Goal: Task Accomplishment & Management: Manage account settings

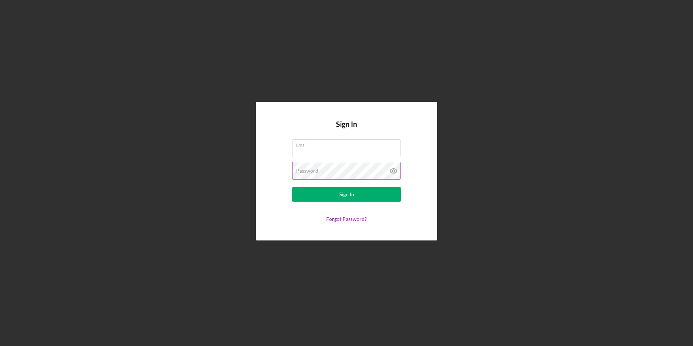
type input "[EMAIL_ADDRESS][DOMAIN_NAME]"
click at [394, 171] on icon at bounding box center [393, 171] width 18 height 18
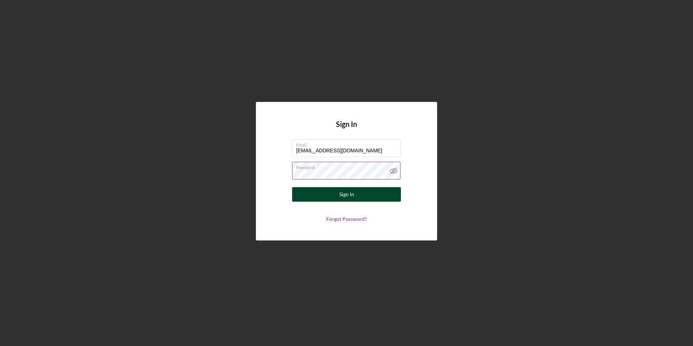
click at [354, 194] on button "Sign In" at bounding box center [346, 194] width 109 height 14
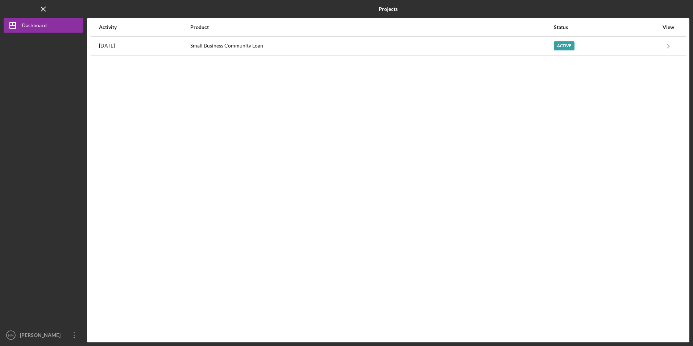
click at [341, 139] on div "Activity Product Status View [DATE] Small Business Community Loan Active Icon/N…" at bounding box center [388, 180] width 602 height 324
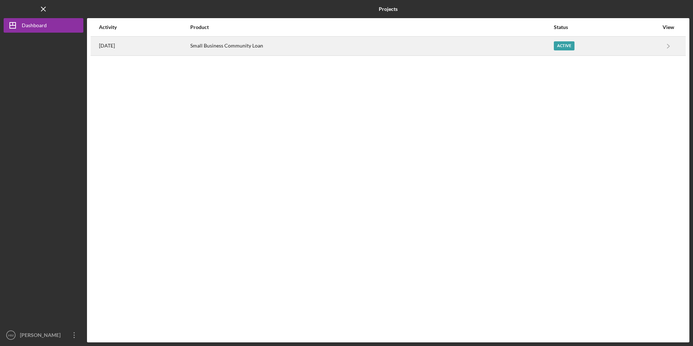
click at [617, 49] on div "Active" at bounding box center [606, 46] width 105 height 18
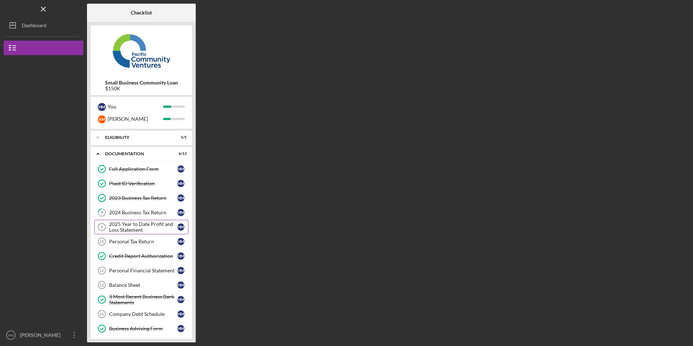
click at [145, 227] on div "2025 Year to Date Profit and Loss Statement" at bounding box center [143, 227] width 68 height 12
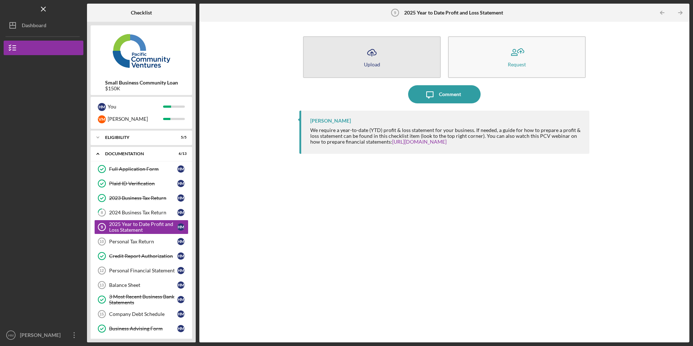
click at [372, 57] on icon "Icon/Upload" at bounding box center [372, 52] width 18 height 18
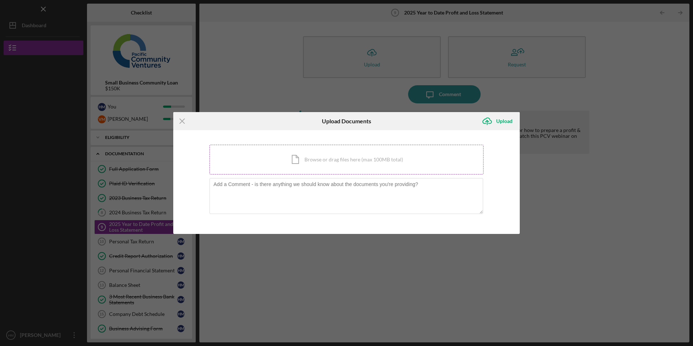
click at [358, 161] on div "Icon/Document Browse or drag files here (max 100MB total) Tap to choose files o…" at bounding box center [346, 160] width 274 height 30
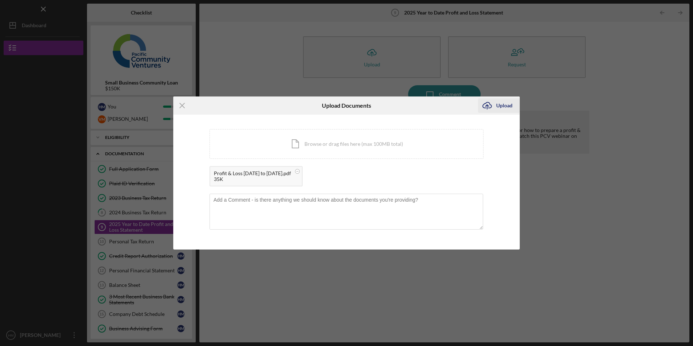
click at [486, 108] on icon "Icon/Upload" at bounding box center [487, 105] width 18 height 18
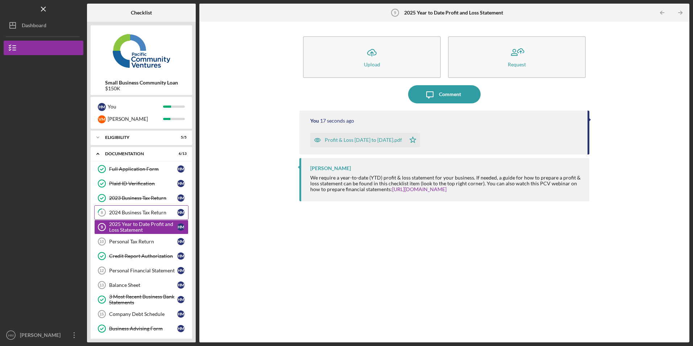
click at [136, 214] on div "2024 Business Tax Return" at bounding box center [143, 212] width 68 height 6
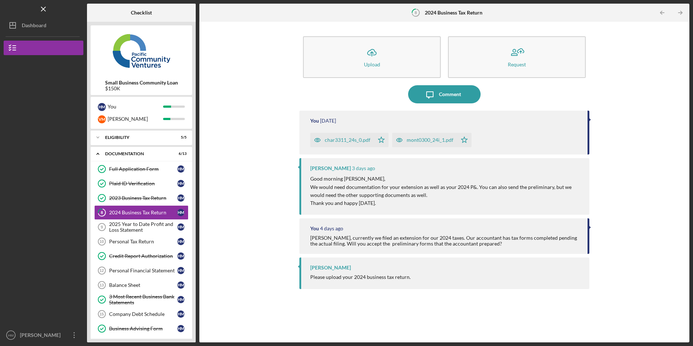
click at [258, 310] on div "Icon/Upload Upload Request Icon/Message Comment You [DATE] char3311_24s_0.pdf I…" at bounding box center [444, 181] width 483 height 313
click at [342, 142] on div "char3311_24s_0.pdf" at bounding box center [348, 140] width 46 height 6
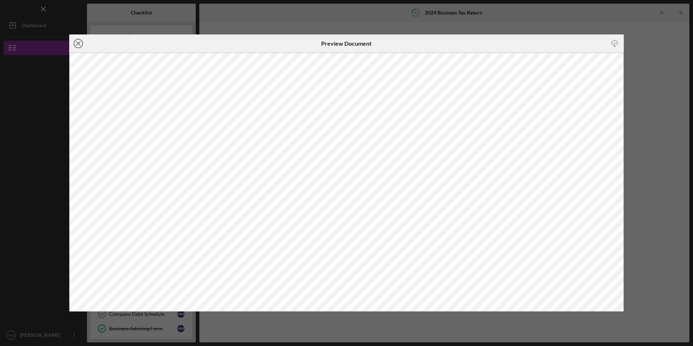
click at [78, 41] on icon "Icon/Close" at bounding box center [78, 43] width 18 height 18
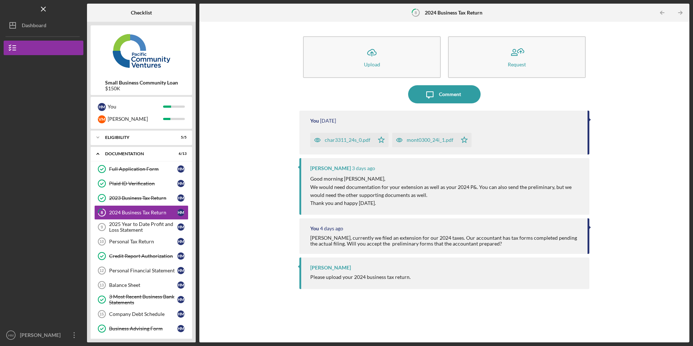
click at [420, 138] on div "mont0300_24i_1.pdf" at bounding box center [429, 140] width 47 height 6
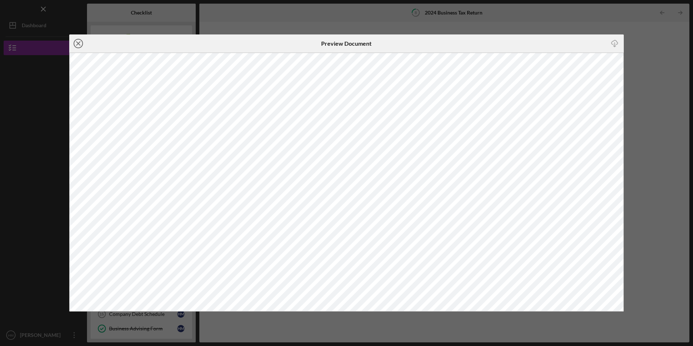
click at [76, 44] on icon "Icon/Close" at bounding box center [78, 43] width 18 height 18
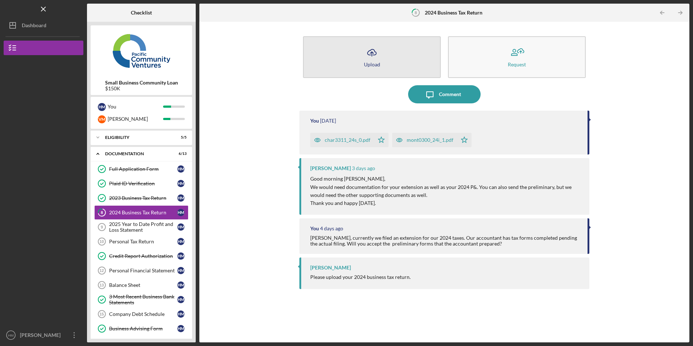
click at [370, 56] on icon "Icon/Upload" at bounding box center [372, 52] width 18 height 18
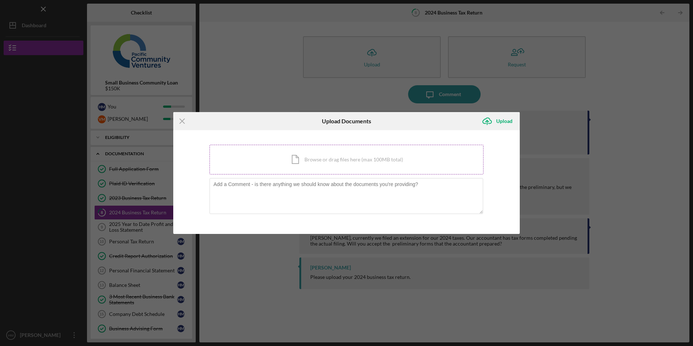
click at [313, 161] on div "Icon/Document Browse or drag files here (max 100MB total) Tap to choose files o…" at bounding box center [346, 160] width 274 height 30
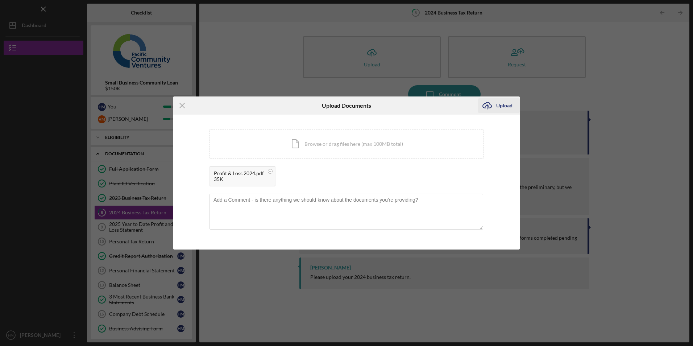
click at [485, 104] on icon "Icon/Upload" at bounding box center [487, 105] width 18 height 18
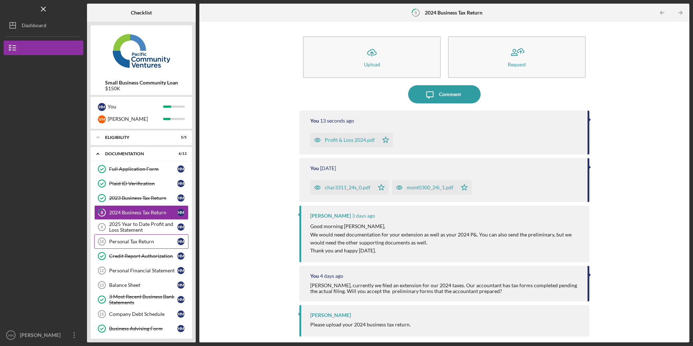
click at [142, 242] on div "Personal Tax Return" at bounding box center [143, 241] width 68 height 6
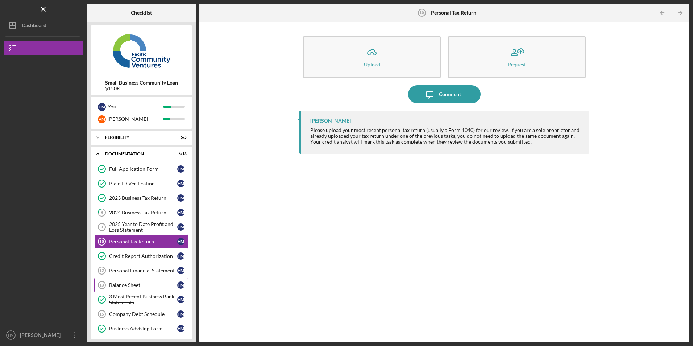
click at [135, 284] on div "Balance Sheet" at bounding box center [143, 285] width 68 height 6
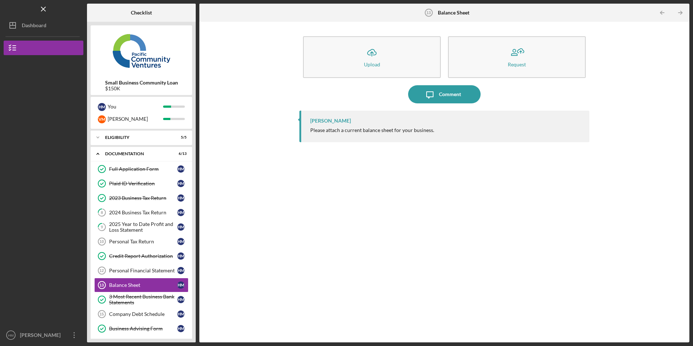
click at [419, 217] on div "[PERSON_NAME] Please attach a current balance sheet for your business." at bounding box center [443, 220] width 289 height 221
click at [627, 49] on div "Icon/Upload Upload Request Icon/Message Comment [PERSON_NAME] Please attach a c…" at bounding box center [444, 181] width 483 height 313
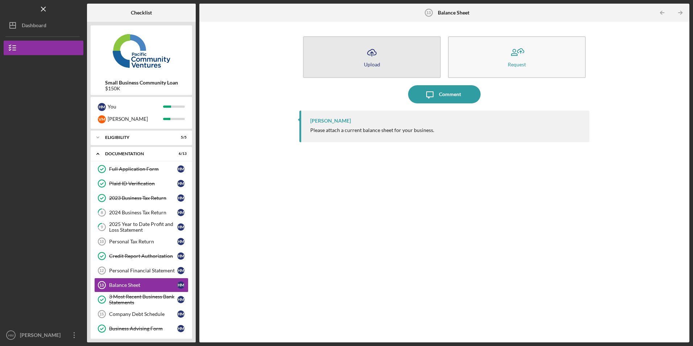
click at [378, 59] on icon "Icon/Upload" at bounding box center [372, 52] width 18 height 18
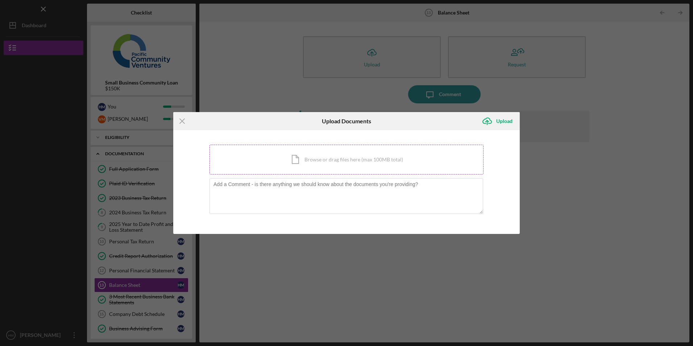
click at [310, 161] on div "Icon/Document Browse or drag files here (max 100MB total) Tap to choose files o…" at bounding box center [346, 160] width 274 height 30
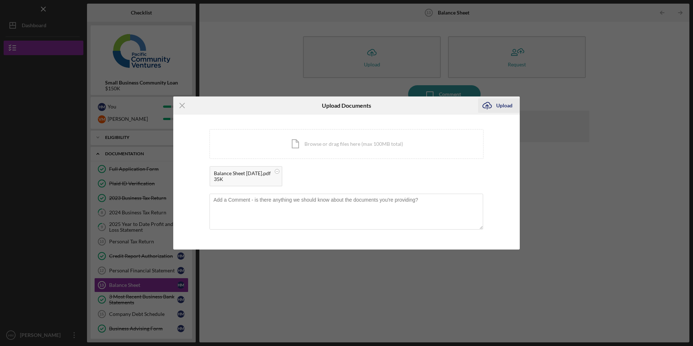
click at [507, 105] on div "Upload" at bounding box center [504, 105] width 16 height 14
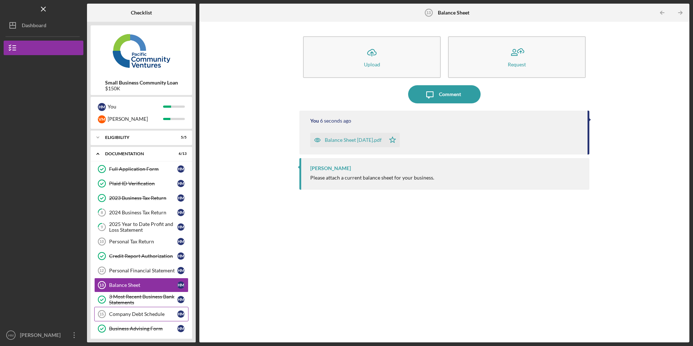
click at [137, 314] on div "Company Debt Schedule" at bounding box center [143, 314] width 68 height 6
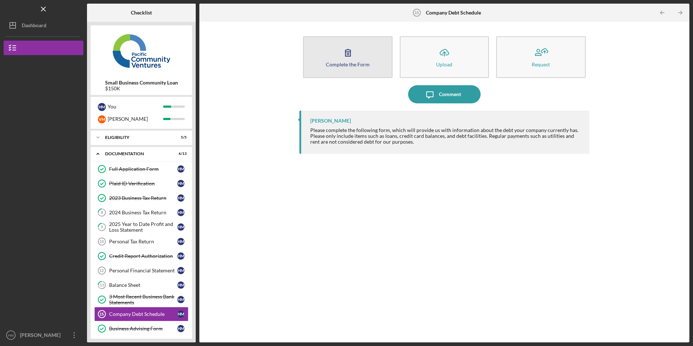
click at [366, 54] on button "Complete the Form Form" at bounding box center [347, 57] width 89 height 42
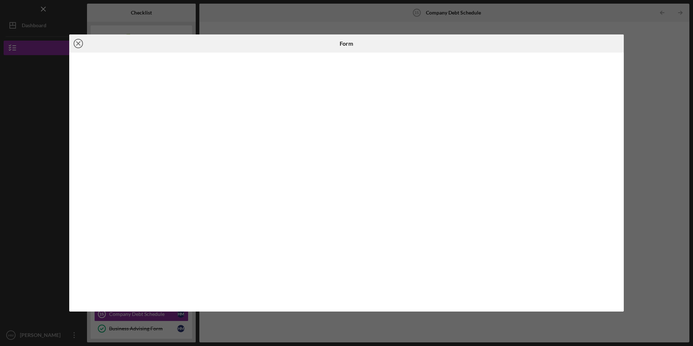
click at [79, 44] on icon "Icon/Close" at bounding box center [78, 43] width 18 height 18
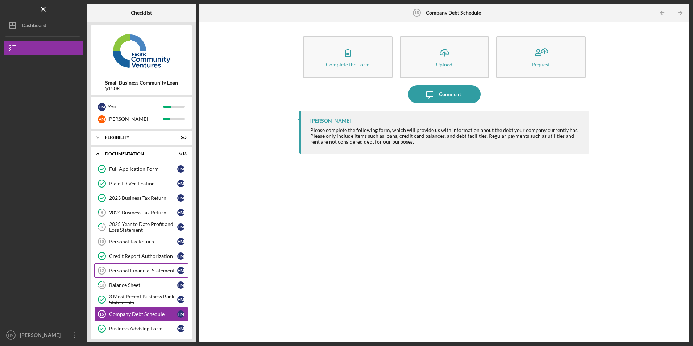
click at [148, 268] on div "Personal Financial Statement" at bounding box center [143, 270] width 68 height 6
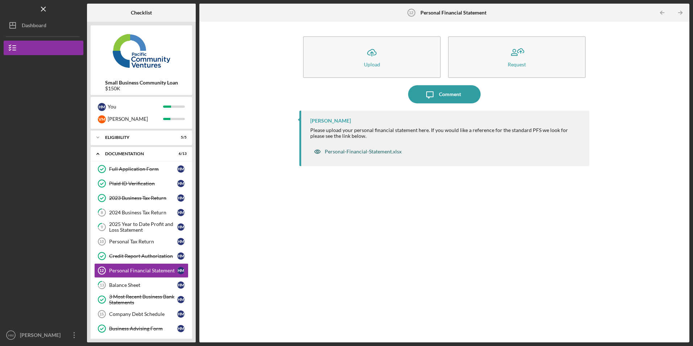
click at [386, 152] on div "Personal-Financial-Statement.xlsx" at bounding box center [363, 152] width 77 height 6
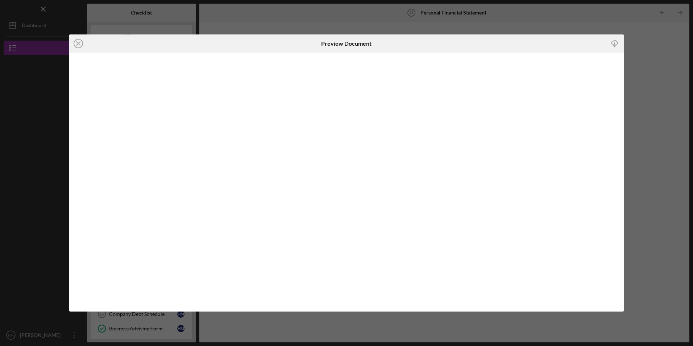
click at [615, 43] on icon "Icon/Download" at bounding box center [614, 44] width 16 height 16
click at [79, 40] on icon "Icon/Close" at bounding box center [78, 43] width 18 height 18
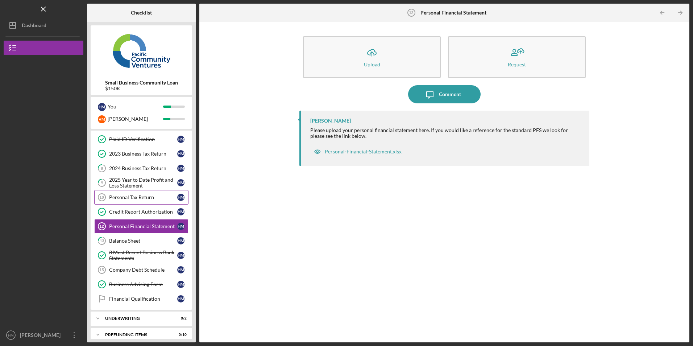
scroll to position [51, 0]
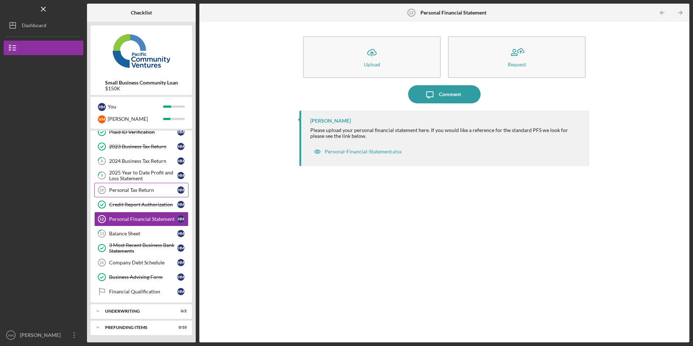
click at [136, 191] on div "Personal Tax Return" at bounding box center [143, 190] width 68 height 6
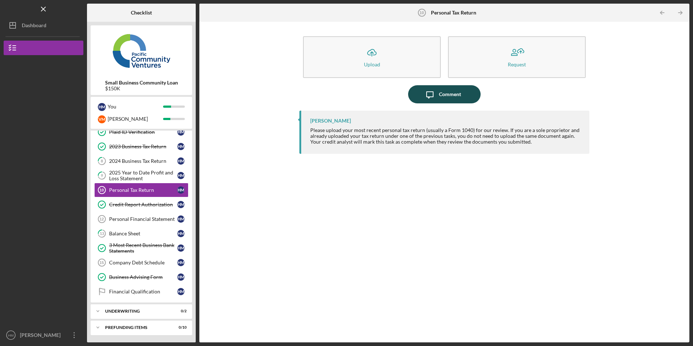
click at [430, 94] on icon "Icon/Message" at bounding box center [430, 94] width 18 height 18
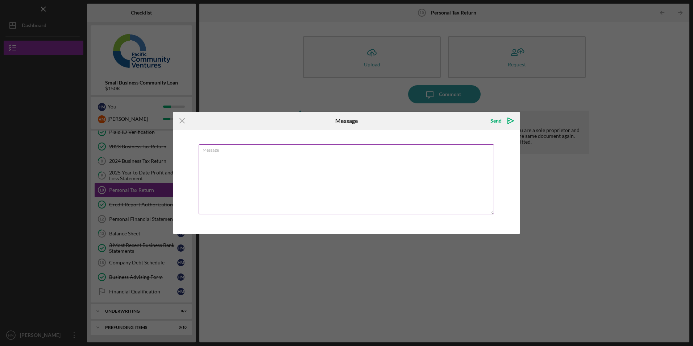
click at [345, 159] on textarea "Message" at bounding box center [346, 179] width 295 height 70
type textarea "I"
click at [231, 156] on textarea "An extension for my personal taxes was submitted" at bounding box center [346, 179] width 295 height 70
click at [213, 155] on textarea "An extension information for my personal taxes was submitted in section "2024 B…" at bounding box center [346, 179] width 295 height 70
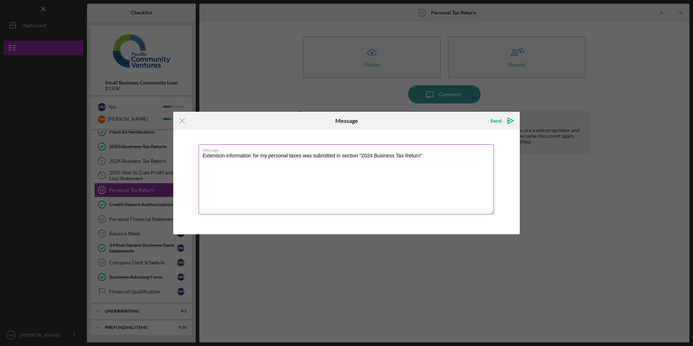
click at [422, 156] on textarea "Extension information for my personal taxes was submitted in section "2024 Busi…" at bounding box center [346, 179] width 295 height 70
type textarea "Extension information for my personal taxes was submitted in section "2024 Busi…"
click at [510, 121] on icon "Icon/icon-invite-send" at bounding box center [510, 121] width 18 height 18
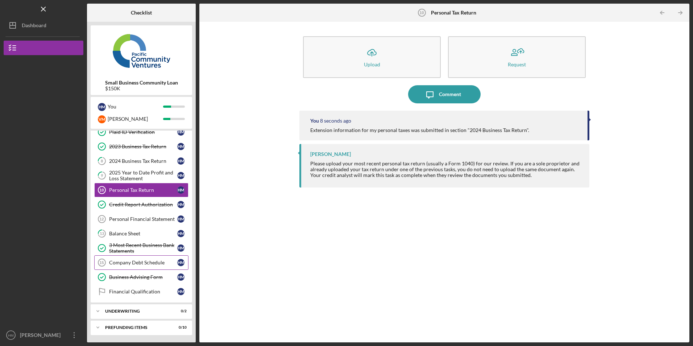
click at [133, 264] on div "Company Debt Schedule" at bounding box center [143, 262] width 68 height 6
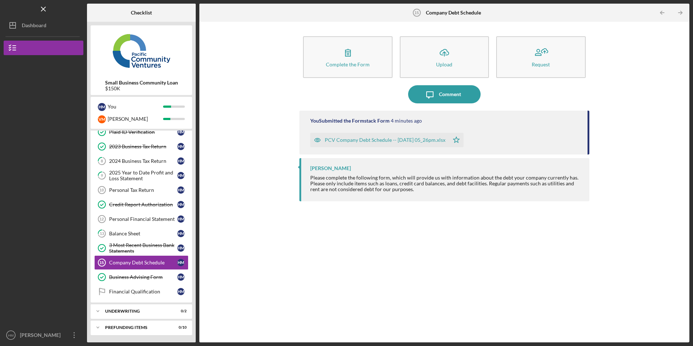
click at [272, 259] on div "Complete the Form Form Icon/Upload Upload Request Icon/Message Comment You Subm…" at bounding box center [444, 181] width 483 height 313
click at [238, 236] on div "Complete the Form Form Icon/Upload Upload Request Icon/Message Comment You Subm…" at bounding box center [444, 181] width 483 height 313
click at [120, 106] on div "You" at bounding box center [135, 106] width 55 height 12
click at [234, 114] on div "Complete the Form Form Icon/Upload Upload Request Icon/Message Comment You Subm…" at bounding box center [444, 181] width 483 height 313
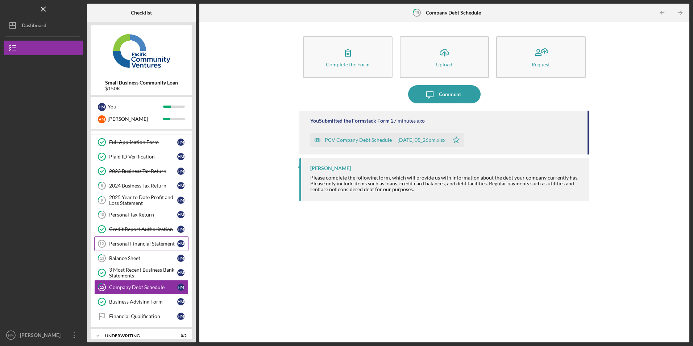
click at [118, 243] on div "Personal Financial Statement" at bounding box center [143, 244] width 68 height 6
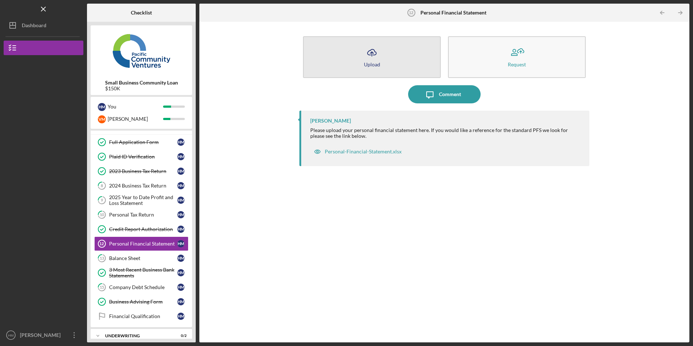
click at [381, 46] on button "Icon/Upload Upload" at bounding box center [372, 57] width 138 height 42
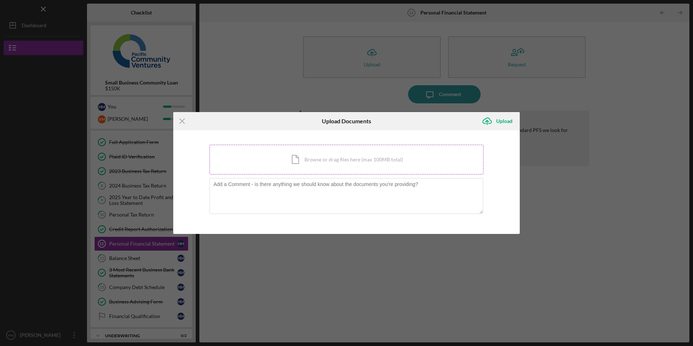
click at [301, 156] on div "Icon/Document Browse or drag files here (max 100MB total) Tap to choose files o…" at bounding box center [346, 160] width 274 height 30
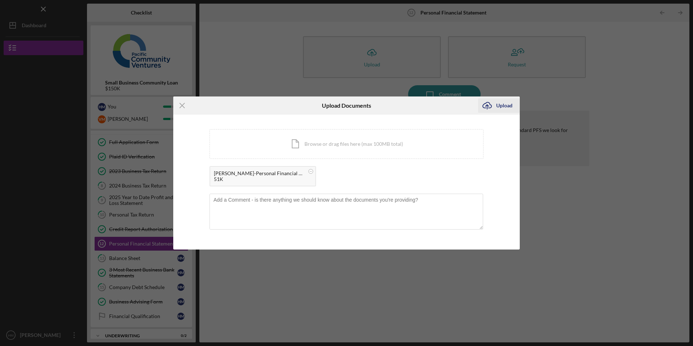
click at [486, 107] on icon "Icon/Upload" at bounding box center [487, 105] width 18 height 18
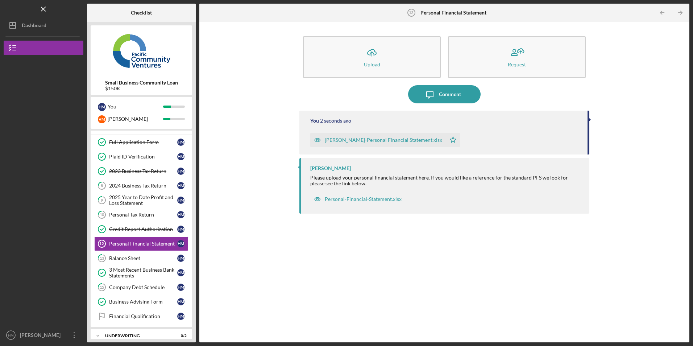
click at [225, 185] on div "Icon/Upload Upload Request Icon/Message Comment You 2 seconds ago Humberto-Pers…" at bounding box center [444, 181] width 483 height 313
click at [117, 119] on div "[PERSON_NAME]" at bounding box center [135, 119] width 55 height 12
click at [239, 115] on div "Icon/Upload Upload Request Icon/Message Comment You 10 seconds ago Humberto-Per…" at bounding box center [444, 181] width 483 height 313
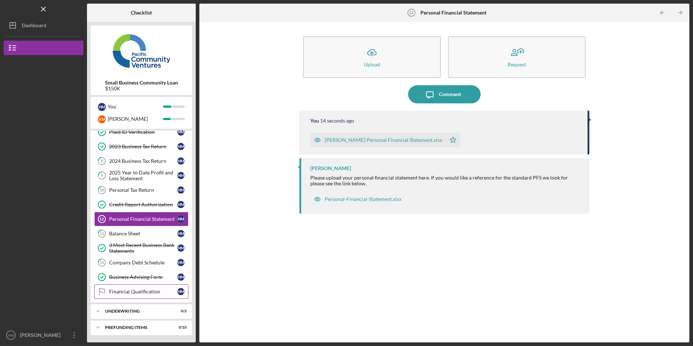
click at [133, 290] on div "Financial Qualification" at bounding box center [143, 291] width 68 height 6
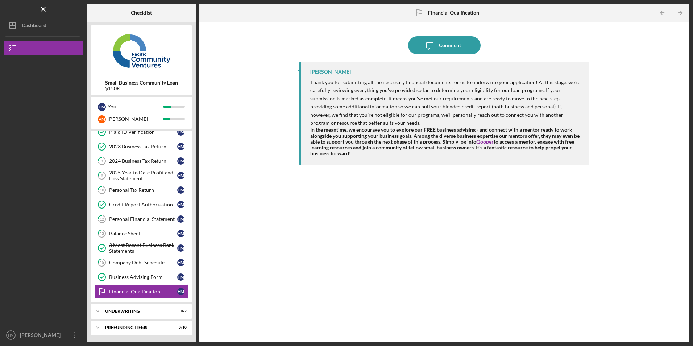
click at [249, 244] on div "Icon/Message Comment Cassandra Cervera Thank you for submitting all the necessa…" at bounding box center [444, 181] width 483 height 313
click at [116, 117] on div "[PERSON_NAME]" at bounding box center [135, 119] width 55 height 12
click at [103, 118] on div "V M" at bounding box center [102, 119] width 8 height 8
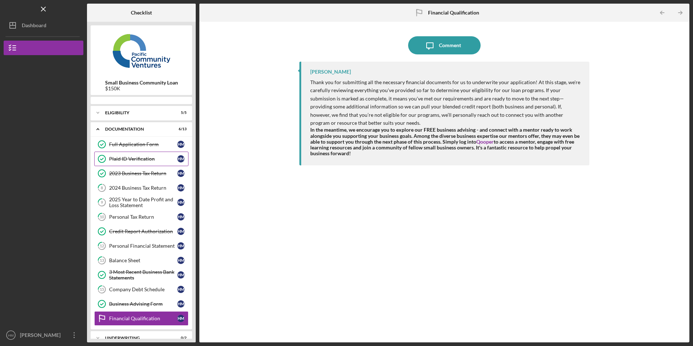
scroll to position [27, 0]
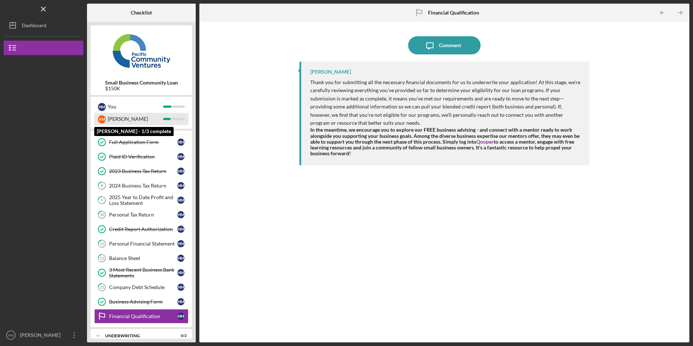
click at [168, 118] on div at bounding box center [166, 119] width 7 height 2
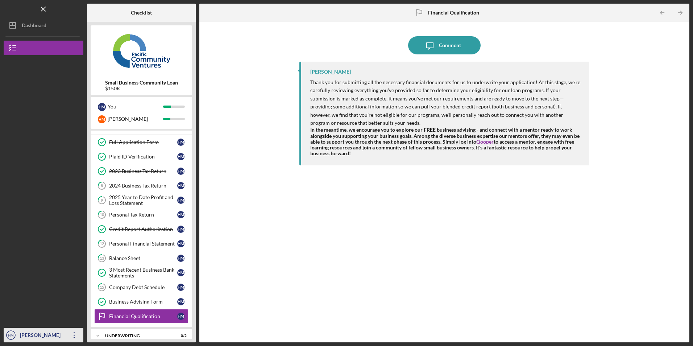
click at [60, 337] on div "[PERSON_NAME]" at bounding box center [41, 335] width 47 height 16
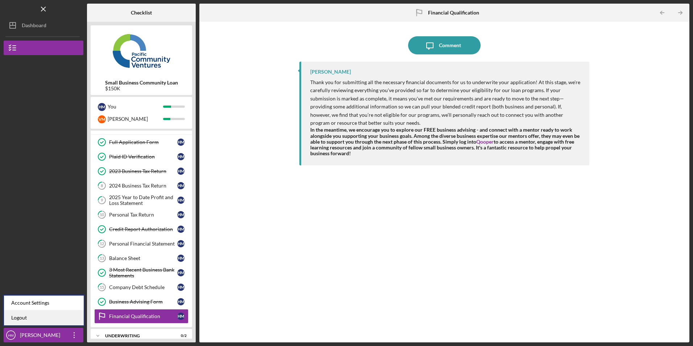
click at [44, 318] on link "Logout" at bounding box center [44, 317] width 80 height 15
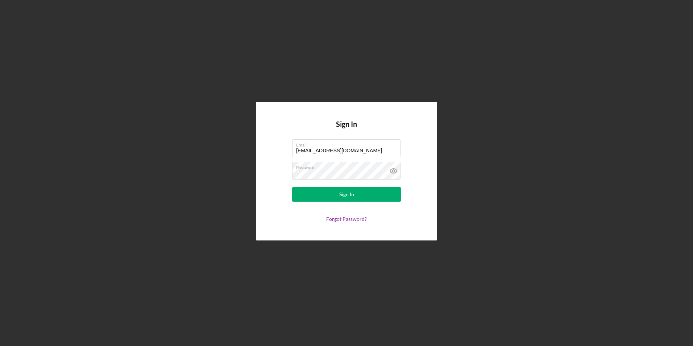
drag, startPoint x: 375, startPoint y: 153, endPoint x: 201, endPoint y: 162, distance: 173.7
click at [201, 162] on div "Sign In Email hm@charterconcrete.com Password Sign In Forgot Password?" at bounding box center [346, 171] width 685 height 342
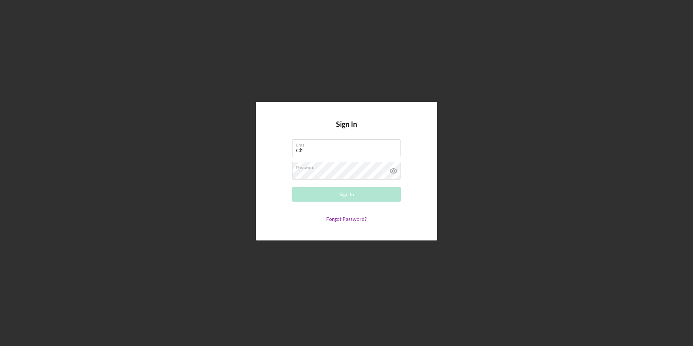
type input "Charter_concrete_inc@outlook.com"
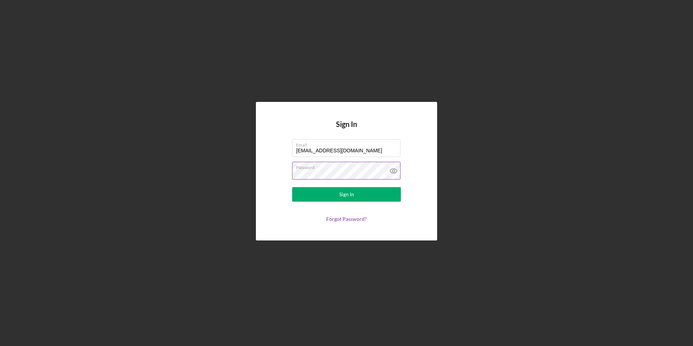
click at [394, 171] on icon at bounding box center [393, 171] width 18 height 18
click at [366, 195] on button "Sign In" at bounding box center [346, 194] width 109 height 14
